Goal: Information Seeking & Learning: Find contact information

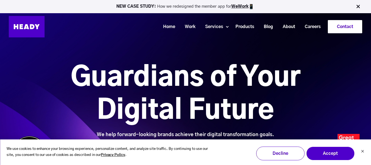
click at [344, 26] on link "Contact" at bounding box center [345, 26] width 34 height 13
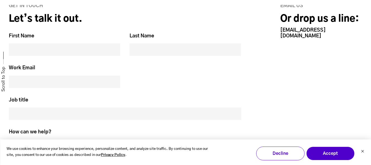
click at [322, 31] on div "Email us Or drop us a line: [EMAIL_ADDRESS][DOMAIN_NAME]" at bounding box center [309, 109] width 106 height 212
copy body "[EMAIL_ADDRESS][DOMAIN_NAME]"
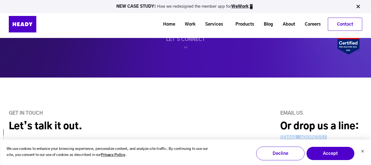
scroll to position [138, 0]
